Goal: Use online tool/utility: Use online tool/utility

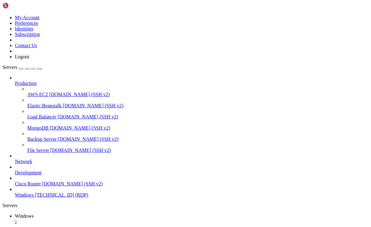
drag, startPoint x: 115, startPoint y: 281, endPoint x: 208, endPoint y: 292, distance: 93.3
drag, startPoint x: 183, startPoint y: 289, endPoint x: 202, endPoint y: 282, distance: 20.2
drag, startPoint x: 182, startPoint y: 281, endPoint x: 306, endPoint y: 276, distance: 124.0
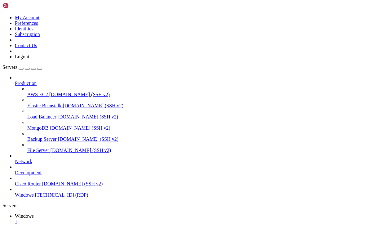
drag, startPoint x: 153, startPoint y: 278, endPoint x: 81, endPoint y: 272, distance: 72.1
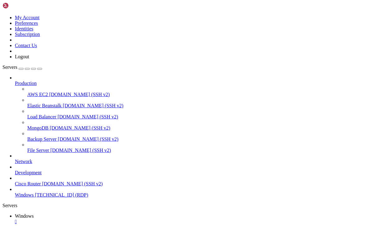
drag, startPoint x: 166, startPoint y: 430, endPoint x: 5, endPoint y: 371, distance: 172.0
drag, startPoint x: 175, startPoint y: 436, endPoint x: 3, endPoint y: 371, distance: 184.0
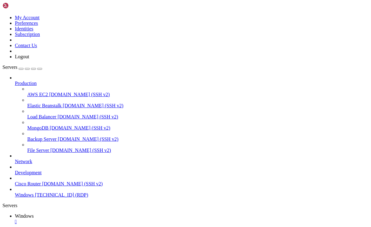
drag, startPoint x: 226, startPoint y: 438, endPoint x: 73, endPoint y: 332, distance: 186.2
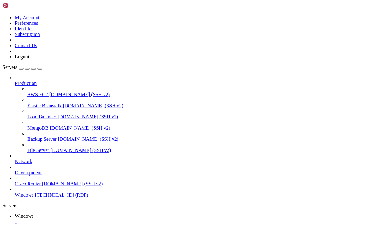
drag, startPoint x: 141, startPoint y: 434, endPoint x: 70, endPoint y: 399, distance: 79.5
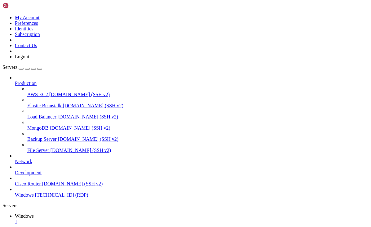
drag, startPoint x: 126, startPoint y: 370, endPoint x: 63, endPoint y: 362, distance: 64.1
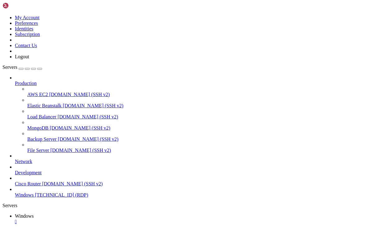
drag, startPoint x: 98, startPoint y: 366, endPoint x: 94, endPoint y: 367, distance: 4.8
drag, startPoint x: 85, startPoint y: 373, endPoint x: 77, endPoint y: 363, distance: 12.6
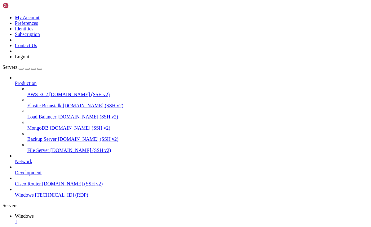
drag, startPoint x: 196, startPoint y: 431, endPoint x: 0, endPoint y: 333, distance: 219.9
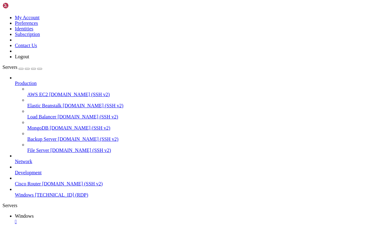
drag, startPoint x: 199, startPoint y: 431, endPoint x: 137, endPoint y: 359, distance: 94.7
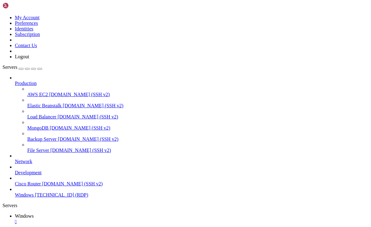
drag, startPoint x: 190, startPoint y: 431, endPoint x: 5, endPoint y: 342, distance: 205.0
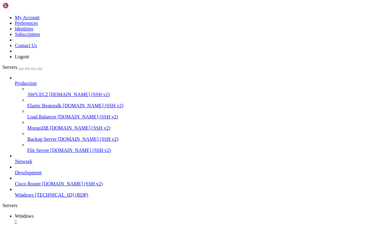
drag, startPoint x: 45, startPoint y: 276, endPoint x: 316, endPoint y: 290, distance: 271.5
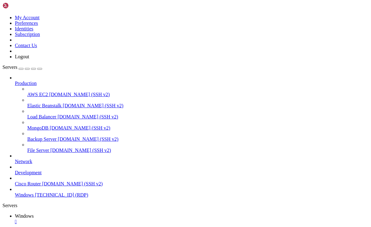
drag, startPoint x: 301, startPoint y: 291, endPoint x: 360, endPoint y: 369, distance: 97.8
drag, startPoint x: 324, startPoint y: 293, endPoint x: 370, endPoint y: 368, distance: 87.2
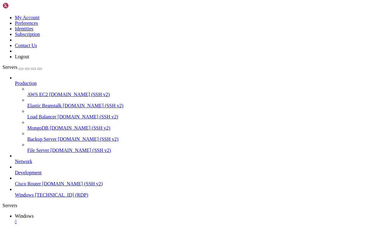
drag, startPoint x: 63, startPoint y: 411, endPoint x: 6, endPoint y: 405, distance: 56.7
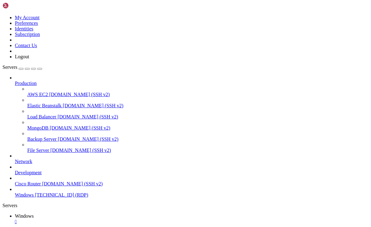
drag, startPoint x: 34, startPoint y: 276, endPoint x: 312, endPoint y: 283, distance: 278.3
drag, startPoint x: 21, startPoint y: 376, endPoint x: 225, endPoint y: 436, distance: 212.4
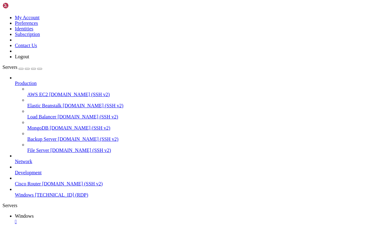
drag, startPoint x: 226, startPoint y: 432, endPoint x: 4, endPoint y: 340, distance: 240.1
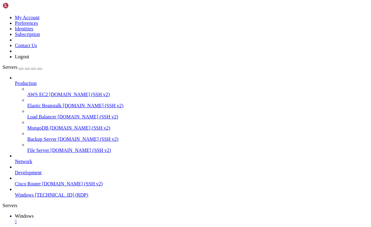
drag, startPoint x: -4, startPoint y: 341, endPoint x: 5, endPoint y: 341, distance: 8.7
drag, startPoint x: 186, startPoint y: 413, endPoint x: 5, endPoint y: 349, distance: 191.2
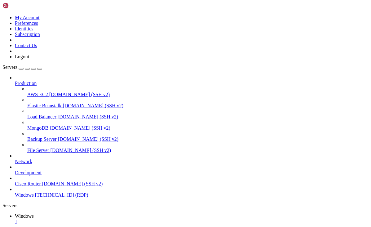
drag, startPoint x: 259, startPoint y: 346, endPoint x: 260, endPoint y: 444, distance: 97.6
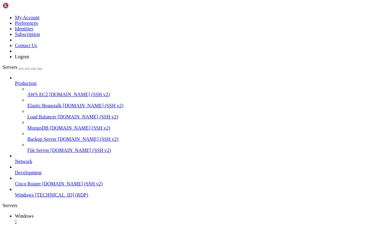
drag, startPoint x: 260, startPoint y: 430, endPoint x: 261, endPoint y: 339, distance: 91.1
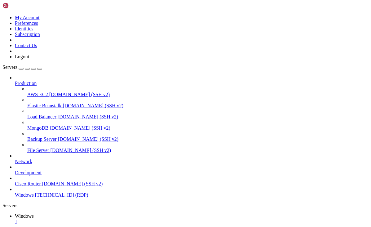
drag, startPoint x: 105, startPoint y: 323, endPoint x: 107, endPoint y: 334, distance: 11.3
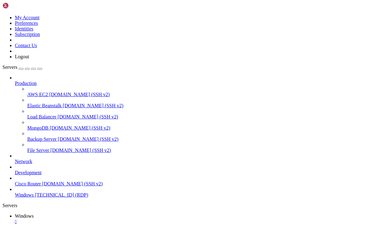
drag, startPoint x: 52, startPoint y: 278, endPoint x: 243, endPoint y: 290, distance: 190.9
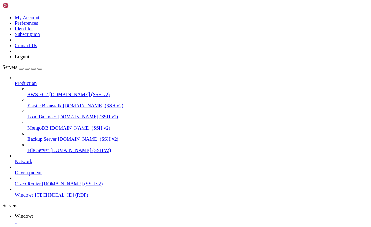
drag, startPoint x: 235, startPoint y: 289, endPoint x: 351, endPoint y: 435, distance: 186.0
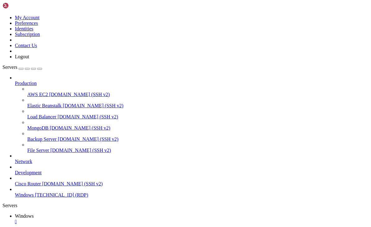
drag, startPoint x: 47, startPoint y: 279, endPoint x: 335, endPoint y: 292, distance: 287.8
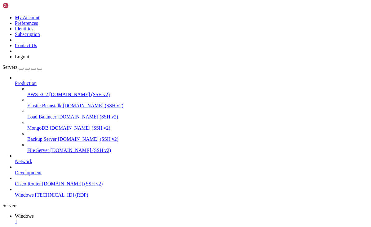
drag, startPoint x: 346, startPoint y: 292, endPoint x: 333, endPoint y: 281, distance: 17.6
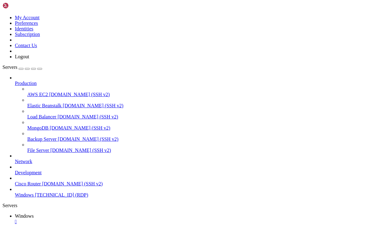
drag, startPoint x: 47, startPoint y: 388, endPoint x: 4, endPoint y: 383, distance: 43.7
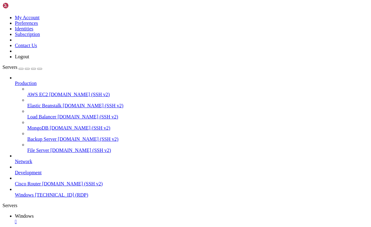
drag, startPoint x: 89, startPoint y: 401, endPoint x: -2, endPoint y: 397, distance: 90.3
drag, startPoint x: 50, startPoint y: 390, endPoint x: 4, endPoint y: 383, distance: 46.5
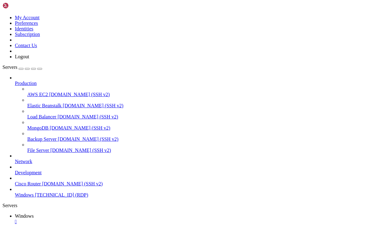
drag, startPoint x: 190, startPoint y: 365, endPoint x: 106, endPoint y: 366, distance: 84.3
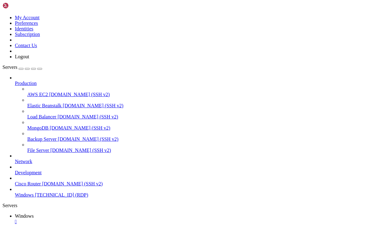
drag, startPoint x: 196, startPoint y: 426, endPoint x: 111, endPoint y: 424, distance: 85.5
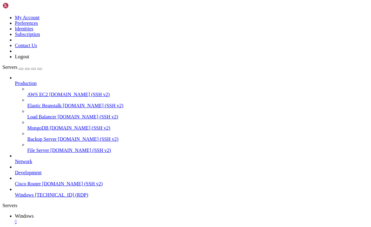
drag, startPoint x: 194, startPoint y: 431, endPoint x: 6, endPoint y: 345, distance: 207.3
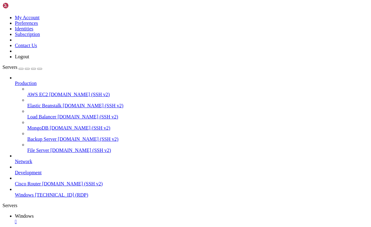
drag, startPoint x: 6, startPoint y: 348, endPoint x: 197, endPoint y: 434, distance: 209.8
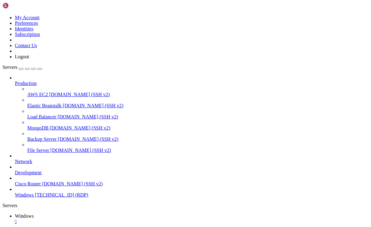
drag, startPoint x: 283, startPoint y: 288, endPoint x: 109, endPoint y: 288, distance: 173.8
drag, startPoint x: 341, startPoint y: 394, endPoint x: 343, endPoint y: 437, distance: 42.2
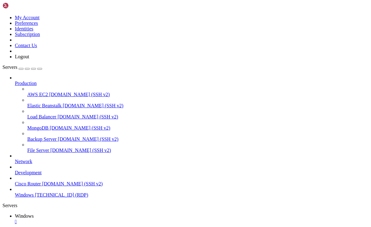
drag, startPoint x: 332, startPoint y: 448, endPoint x: 335, endPoint y: 309, distance: 139.5
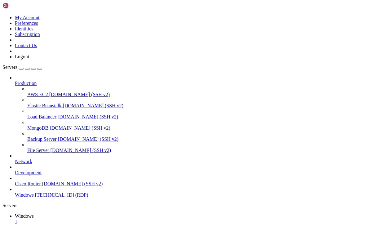
drag, startPoint x: 45, startPoint y: 278, endPoint x: 307, endPoint y: 277, distance: 262.1
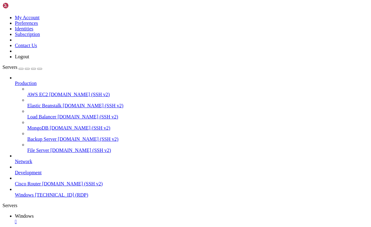
drag, startPoint x: 218, startPoint y: 312, endPoint x: 282, endPoint y: 311, distance: 64.4
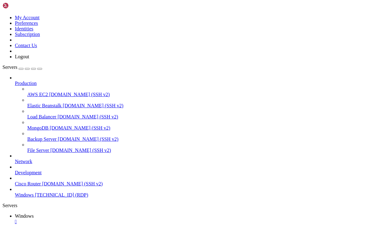
drag, startPoint x: 297, startPoint y: 277, endPoint x: 362, endPoint y: 290, distance: 67.0
drag, startPoint x: 284, startPoint y: 313, endPoint x: 260, endPoint y: 309, distance: 25.2
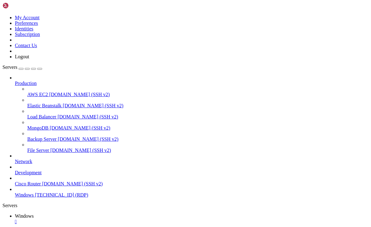
drag, startPoint x: 162, startPoint y: 419, endPoint x: 77, endPoint y: 365, distance: 100.3
drag, startPoint x: 124, startPoint y: 433, endPoint x: 79, endPoint y: 433, distance: 44.9
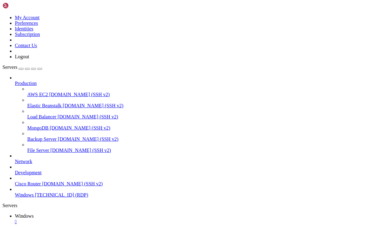
drag, startPoint x: 39, startPoint y: 276, endPoint x: 349, endPoint y: 299, distance: 311.3
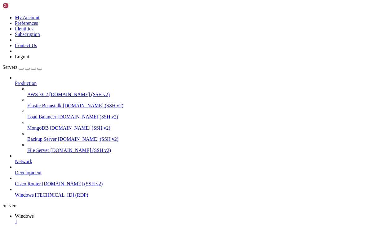
drag, startPoint x: 121, startPoint y: 436, endPoint x: 122, endPoint y: 396, distance: 40.0
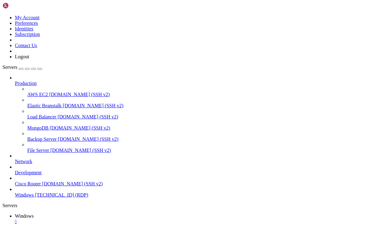
drag, startPoint x: 152, startPoint y: 383, endPoint x: 79, endPoint y: 329, distance: 90.3
drag, startPoint x: 157, startPoint y: 401, endPoint x: 79, endPoint y: 346, distance: 95.9
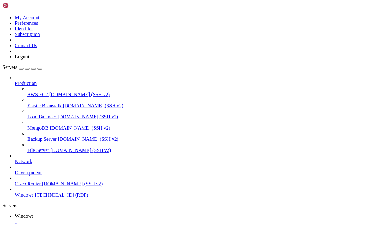
drag, startPoint x: 327, startPoint y: 388, endPoint x: 318, endPoint y: 388, distance: 9.6
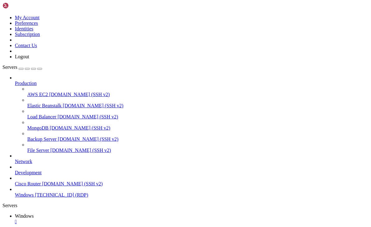
drag, startPoint x: 245, startPoint y: 425, endPoint x: 49, endPoint y: 336, distance: 215.1
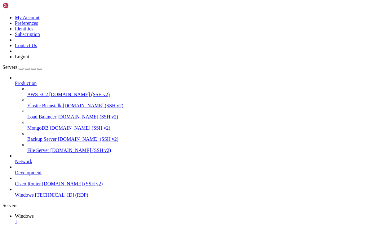
drag, startPoint x: 141, startPoint y: 367, endPoint x: 80, endPoint y: 322, distance: 76.0
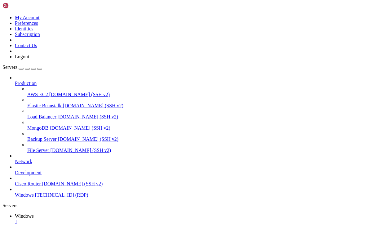
drag, startPoint x: 104, startPoint y: 383, endPoint x: 77, endPoint y: 419, distance: 45.2
drag, startPoint x: 248, startPoint y: 424, endPoint x: 44, endPoint y: 329, distance: 225.1
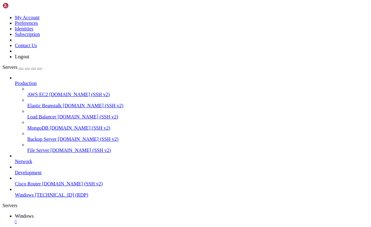
drag, startPoint x: 122, startPoint y: 426, endPoint x: 45, endPoint y: 366, distance: 98.2
drag, startPoint x: 121, startPoint y: 424, endPoint x: 42, endPoint y: 367, distance: 97.2
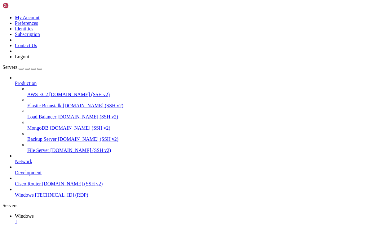
drag, startPoint x: 36, startPoint y: 276, endPoint x: 331, endPoint y: 289, distance: 294.6
drag, startPoint x: 328, startPoint y: 290, endPoint x: 347, endPoint y: 291, distance: 18.3
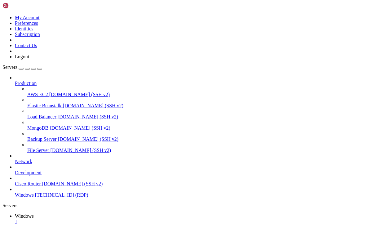
drag, startPoint x: 39, startPoint y: 276, endPoint x: 317, endPoint y: 279, distance: 277.3
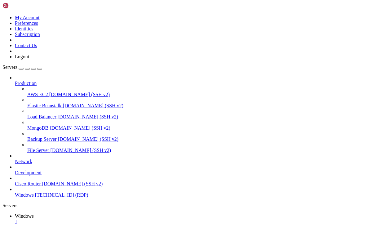
drag, startPoint x: 46, startPoint y: 274, endPoint x: 341, endPoint y: 286, distance: 294.6
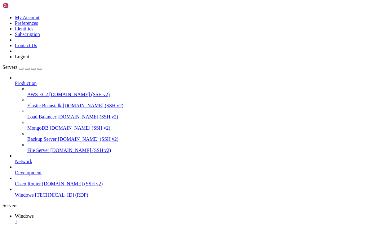
drag, startPoint x: 204, startPoint y: 433, endPoint x: 77, endPoint y: 366, distance: 143.7
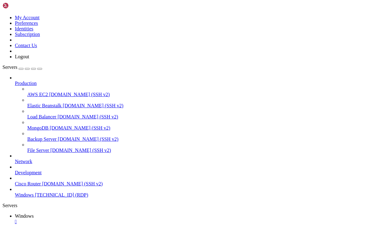
drag, startPoint x: 257, startPoint y: 348, endPoint x: 243, endPoint y: 339, distance: 16.8
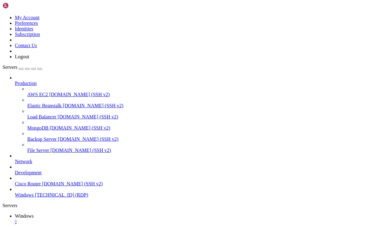
drag, startPoint x: 260, startPoint y: 345, endPoint x: 253, endPoint y: 435, distance: 90.7
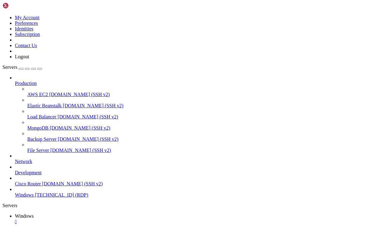
drag, startPoint x: 100, startPoint y: 419, endPoint x: 45, endPoint y: 415, distance: 55.0
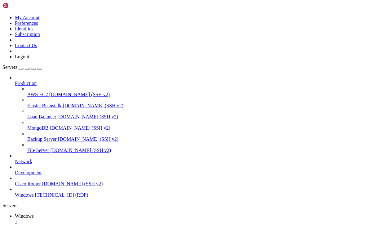
drag, startPoint x: 307, startPoint y: 367, endPoint x: 279, endPoint y: 377, distance: 29.9
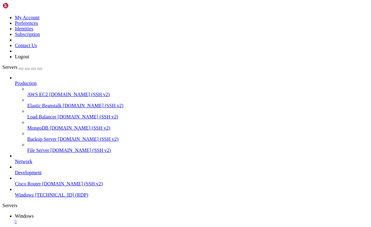
drag, startPoint x: 58, startPoint y: 398, endPoint x: 59, endPoint y: 401, distance: 3.3
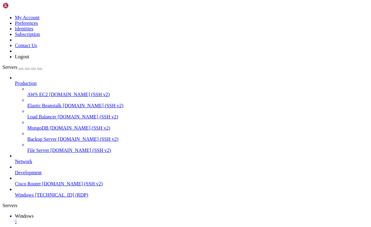
drag, startPoint x: 42, startPoint y: 280, endPoint x: 345, endPoint y: 292, distance: 303.0
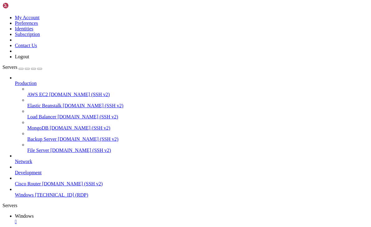
drag, startPoint x: 258, startPoint y: 345, endPoint x: 253, endPoint y: 333, distance: 13.1
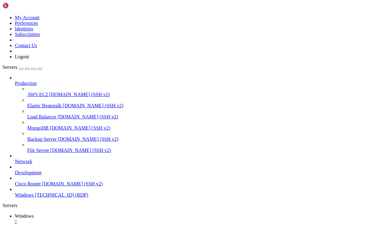
drag, startPoint x: 258, startPoint y: 351, endPoint x: 253, endPoint y: 439, distance: 88.2
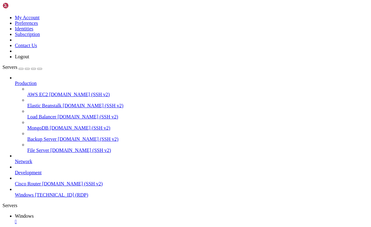
drag, startPoint x: 258, startPoint y: 372, endPoint x: 262, endPoint y: 337, distance: 35.5
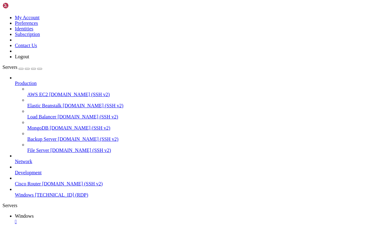
drag, startPoint x: 258, startPoint y: 348, endPoint x: 258, endPoint y: 436, distance: 88.6
drag, startPoint x: 178, startPoint y: 351, endPoint x: 173, endPoint y: 331, distance: 20.6
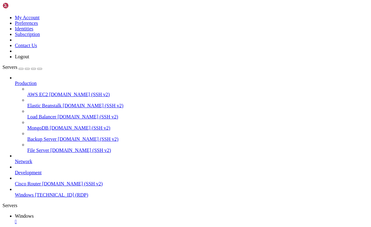
drag, startPoint x: 77, startPoint y: 459, endPoint x: 91, endPoint y: 448, distance: 18.1
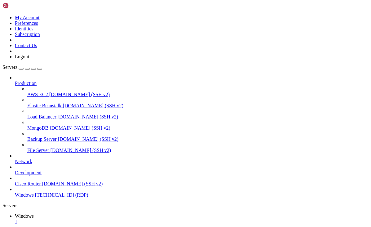
drag, startPoint x: 46, startPoint y: 278, endPoint x: 352, endPoint y: 294, distance: 306.9
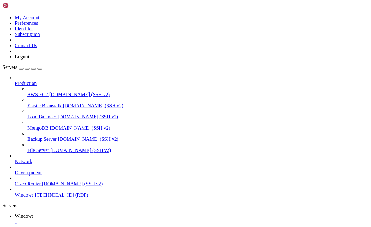
drag, startPoint x: 238, startPoint y: 415, endPoint x: 59, endPoint y: 373, distance: 183.3
drag, startPoint x: 235, startPoint y: 436, endPoint x: 94, endPoint y: 383, distance: 150.7
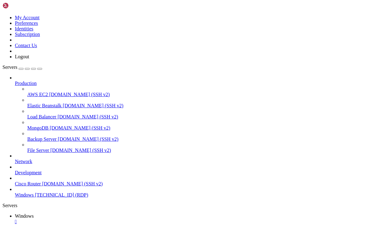
drag, startPoint x: 49, startPoint y: 277, endPoint x: 358, endPoint y: 285, distance: 308.7
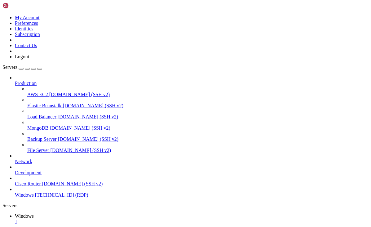
drag, startPoint x: 228, startPoint y: 412, endPoint x: 61, endPoint y: 382, distance: 170.0
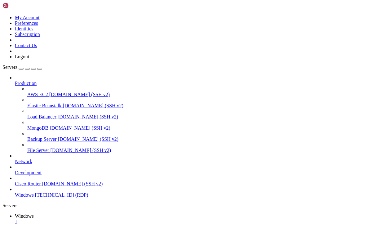
drag, startPoint x: 38, startPoint y: 278, endPoint x: 336, endPoint y: 287, distance: 298.2
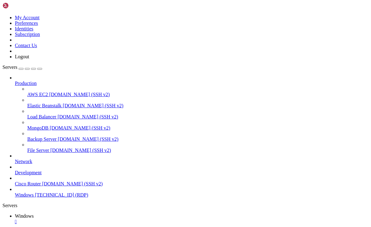
drag, startPoint x: 156, startPoint y: 431, endPoint x: 45, endPoint y: 420, distance: 111.5
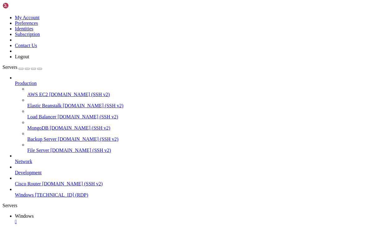
drag, startPoint x: 42, startPoint y: 276, endPoint x: 337, endPoint y: 308, distance: 297.0
drag, startPoint x: 337, startPoint y: 308, endPoint x: 295, endPoint y: 286, distance: 48.0
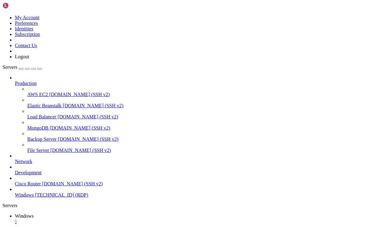
drag, startPoint x: 310, startPoint y: 303, endPoint x: 296, endPoint y: 281, distance: 26.1
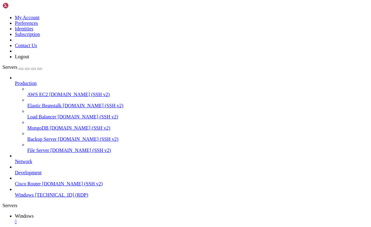
drag, startPoint x: 49, startPoint y: 275, endPoint x: 282, endPoint y: 276, distance: 232.7
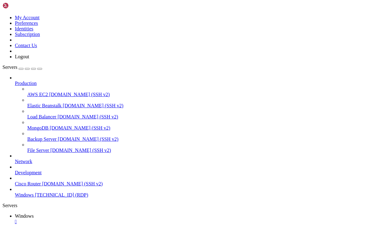
drag, startPoint x: 275, startPoint y: 282, endPoint x: 235, endPoint y: 278, distance: 41.1
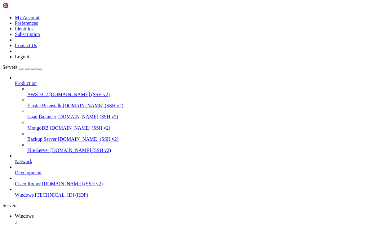
drag, startPoint x: 49, startPoint y: 278, endPoint x: 273, endPoint y: 279, distance: 224.0
drag, startPoint x: 281, startPoint y: 278, endPoint x: 261, endPoint y: 272, distance: 20.7
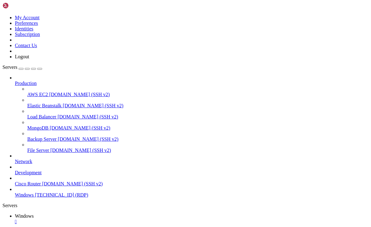
drag, startPoint x: 62, startPoint y: 406, endPoint x: 64, endPoint y: 333, distance: 72.8
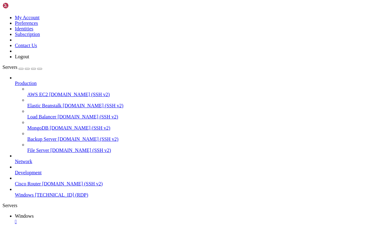
drag, startPoint x: 55, startPoint y: 278, endPoint x: 352, endPoint y: 279, distance: 296.8
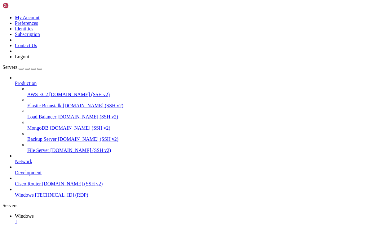
drag, startPoint x: 55, startPoint y: 278, endPoint x: 318, endPoint y: 276, distance: 263.7
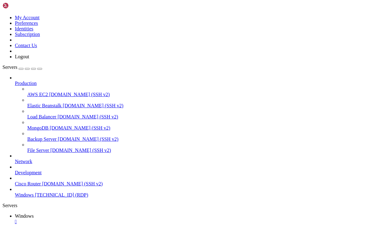
drag, startPoint x: 258, startPoint y: 340, endPoint x: 250, endPoint y: 433, distance: 93.9
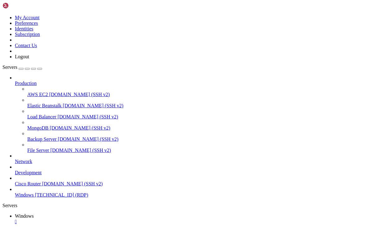
drag, startPoint x: 257, startPoint y: 431, endPoint x: 257, endPoint y: 324, distance: 106.9
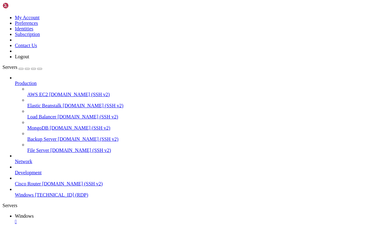
drag, startPoint x: 256, startPoint y: 339, endPoint x: 250, endPoint y: 442, distance: 103.3
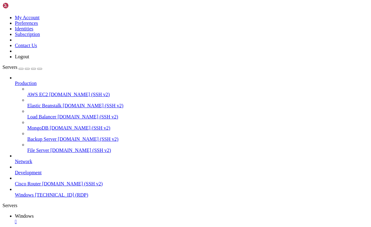
drag, startPoint x: 94, startPoint y: 308, endPoint x: 255, endPoint y: 310, distance: 160.8
drag, startPoint x: 248, startPoint y: 354, endPoint x: 129, endPoint y: 388, distance: 123.2
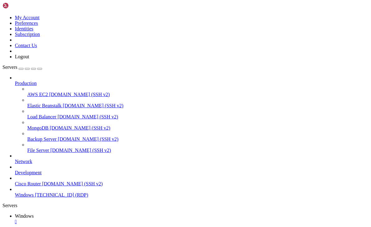
drag, startPoint x: 58, startPoint y: 441, endPoint x: 58, endPoint y: 448, distance: 6.8
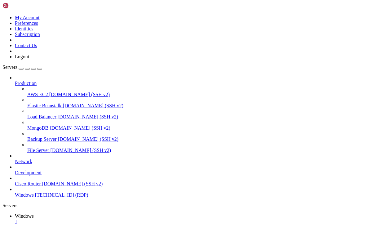
drag, startPoint x: 36, startPoint y: 278, endPoint x: 348, endPoint y: 286, distance: 311.5
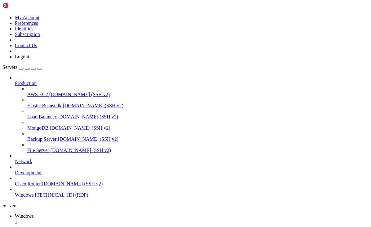
drag, startPoint x: 333, startPoint y: 286, endPoint x: 322, endPoint y: 286, distance: 10.8
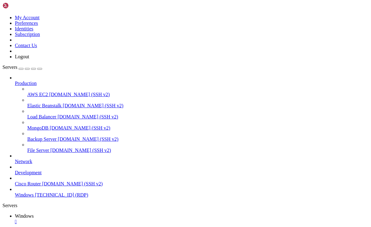
drag, startPoint x: 42, startPoint y: 278, endPoint x: 368, endPoint y: 289, distance: 325.8
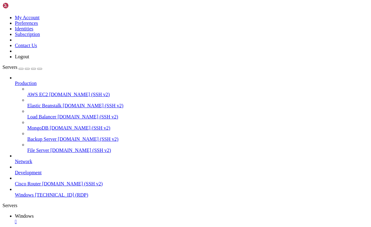
drag, startPoint x: 109, startPoint y: 403, endPoint x: 42, endPoint y: 401, distance: 66.7
drag, startPoint x: 119, startPoint y: 402, endPoint x: 41, endPoint y: 393, distance: 78.3
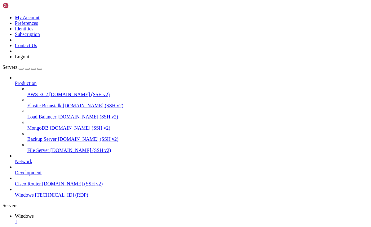
drag, startPoint x: 68, startPoint y: 389, endPoint x: 108, endPoint y: 396, distance: 40.5
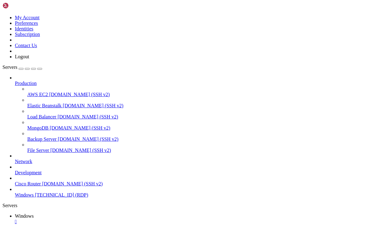
drag, startPoint x: 46, startPoint y: 278, endPoint x: 315, endPoint y: 287, distance: 269.1
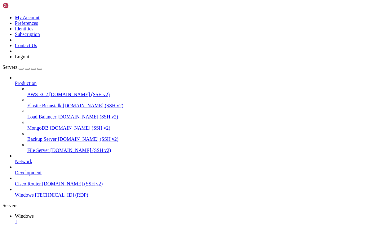
drag, startPoint x: 260, startPoint y: 343, endPoint x: 263, endPoint y: 448, distance: 105.7
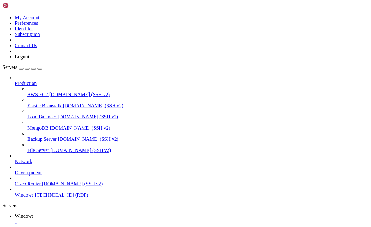
drag, startPoint x: 309, startPoint y: 286, endPoint x: 363, endPoint y: 286, distance: 54.2
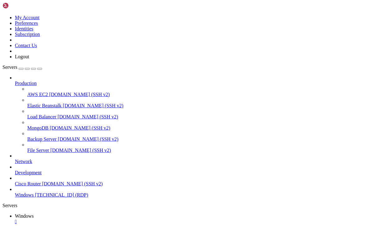
drag, startPoint x: 143, startPoint y: 316, endPoint x: 315, endPoint y: 313, distance: 172.0
drag, startPoint x: 143, startPoint y: 320, endPoint x: 333, endPoint y: 321, distance: 189.9
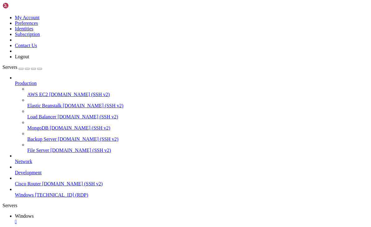
drag, startPoint x: 291, startPoint y: 324, endPoint x: 111, endPoint y: 326, distance: 180.0
drag, startPoint x: 281, startPoint y: 329, endPoint x: 110, endPoint y: 331, distance: 171.7
drag, startPoint x: 284, startPoint y: 336, endPoint x: 109, endPoint y: 333, distance: 175.1
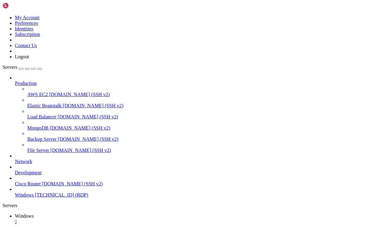
drag, startPoint x: 285, startPoint y: 340, endPoint x: 112, endPoint y: 341, distance: 173.2
drag, startPoint x: 314, startPoint y: 343, endPoint x: 111, endPoint y: 346, distance: 203.6
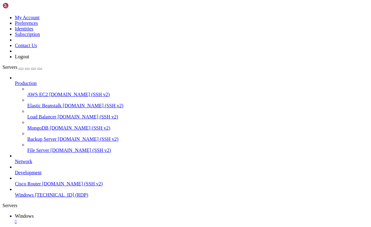
drag, startPoint x: 285, startPoint y: 350, endPoint x: 110, endPoint y: 351, distance: 174.4
drag, startPoint x: 287, startPoint y: 355, endPoint x: 110, endPoint y: 357, distance: 176.9
drag, startPoint x: 308, startPoint y: 358, endPoint x: 111, endPoint y: 357, distance: 197.1
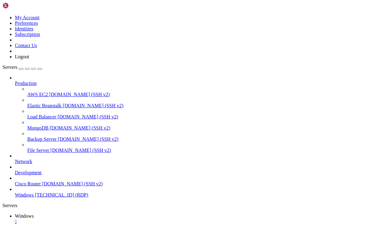
drag, startPoint x: 304, startPoint y: 363, endPoint x: 110, endPoint y: 364, distance: 193.3
drag, startPoint x: 308, startPoint y: 368, endPoint x: 111, endPoint y: 371, distance: 197.4
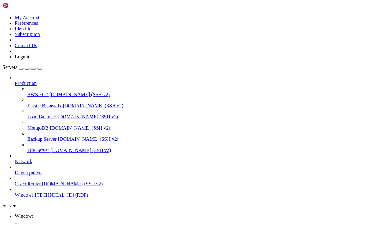
drag, startPoint x: 305, startPoint y: 376, endPoint x: 114, endPoint y: 372, distance: 190.9
drag, startPoint x: 288, startPoint y: 378, endPoint x: 110, endPoint y: 381, distance: 177.2
drag, startPoint x: 297, startPoint y: 384, endPoint x: 110, endPoint y: 384, distance: 186.8
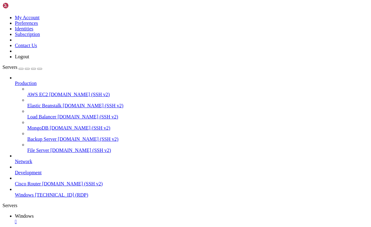
drag, startPoint x: 285, startPoint y: 391, endPoint x: 111, endPoint y: 390, distance: 174.4
drag, startPoint x: 310, startPoint y: 396, endPoint x: 110, endPoint y: 394, distance: 199.5
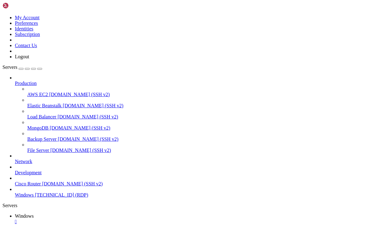
drag, startPoint x: 304, startPoint y: 398, endPoint x: 137, endPoint y: 398, distance: 167.6
drag, startPoint x: 279, startPoint y: 403, endPoint x: 111, endPoint y: 403, distance: 168.6
drag, startPoint x: 289, startPoint y: 408, endPoint x: 110, endPoint y: 408, distance: 179.1
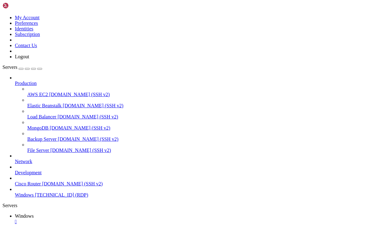
drag, startPoint x: 301, startPoint y: 412, endPoint x: 111, endPoint y: 415, distance: 190.3
drag, startPoint x: 302, startPoint y: 419, endPoint x: 110, endPoint y: 417, distance: 192.4
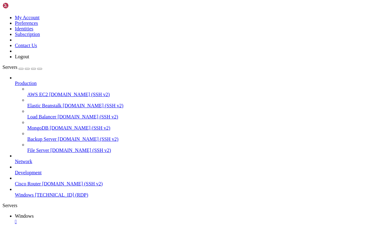
drag, startPoint x: 133, startPoint y: 400, endPoint x: 49, endPoint y: 404, distance: 83.7
drag, startPoint x: 46, startPoint y: 315, endPoint x: 159, endPoint y: 321, distance: 112.3
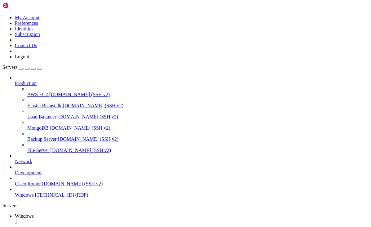
drag, startPoint x: 116, startPoint y: 311, endPoint x: 75, endPoint y: 312, distance: 41.5
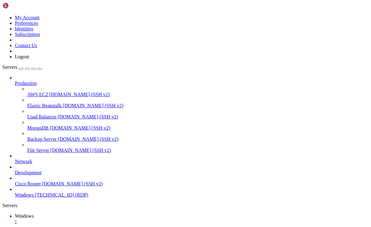
drag, startPoint x: 47, startPoint y: 279, endPoint x: 340, endPoint y: 273, distance: 293.2
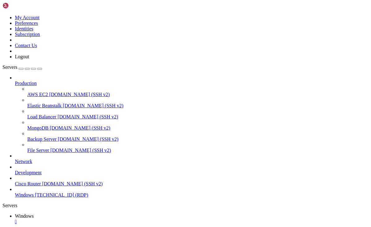
drag, startPoint x: 318, startPoint y: 276, endPoint x: 366, endPoint y: 288, distance: 48.8
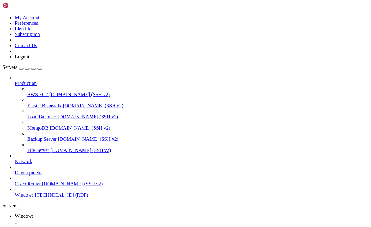
drag, startPoint x: 359, startPoint y: 284, endPoint x: 248, endPoint y: 300, distance: 111.4
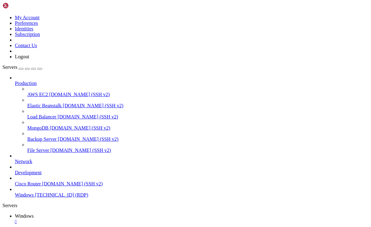
drag, startPoint x: 333, startPoint y: 310, endPoint x: 328, endPoint y: 388, distance: 78.5
drag, startPoint x: 331, startPoint y: 323, endPoint x: 325, endPoint y: 308, distance: 16.1
